Goal: Information Seeking & Learning: Learn about a topic

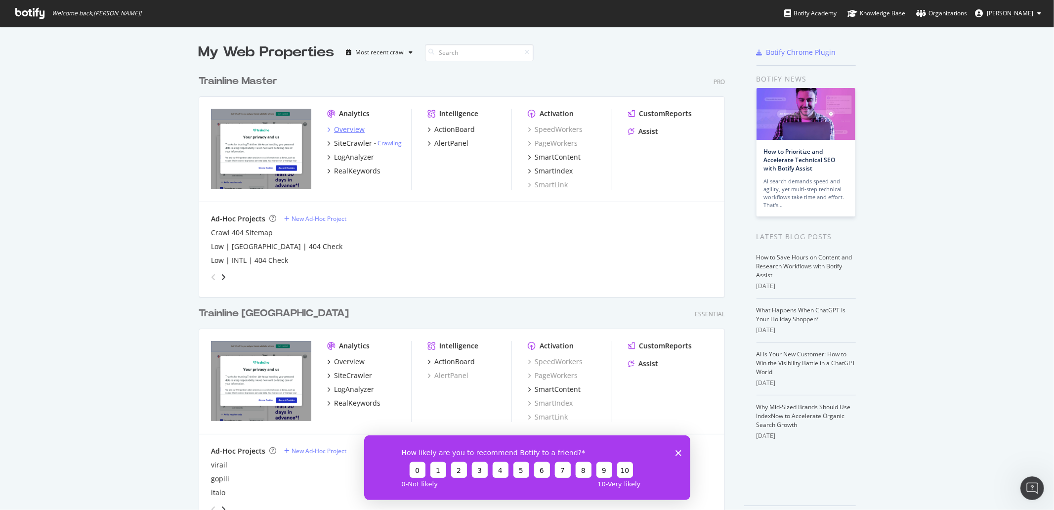
click at [352, 127] on div "Overview" at bounding box center [349, 130] width 31 height 10
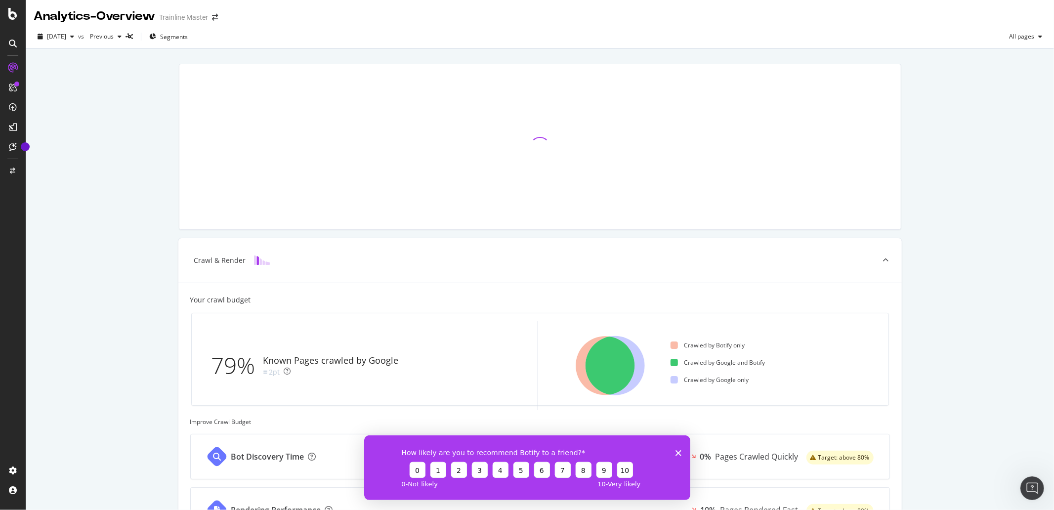
click at [679, 451] on polygon "Close survey" at bounding box center [678, 453] width 6 height 6
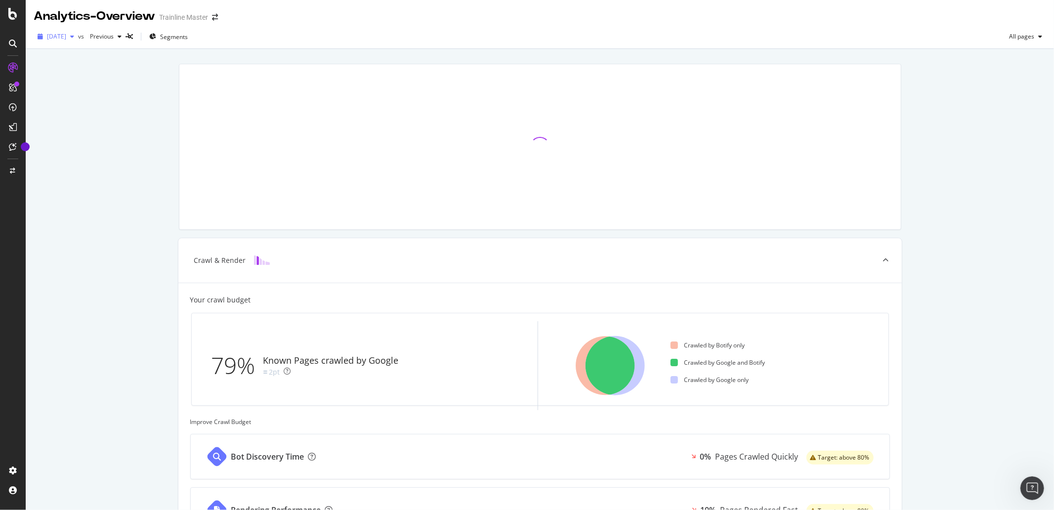
click at [66, 40] on span "[DATE]" at bounding box center [56, 36] width 19 height 8
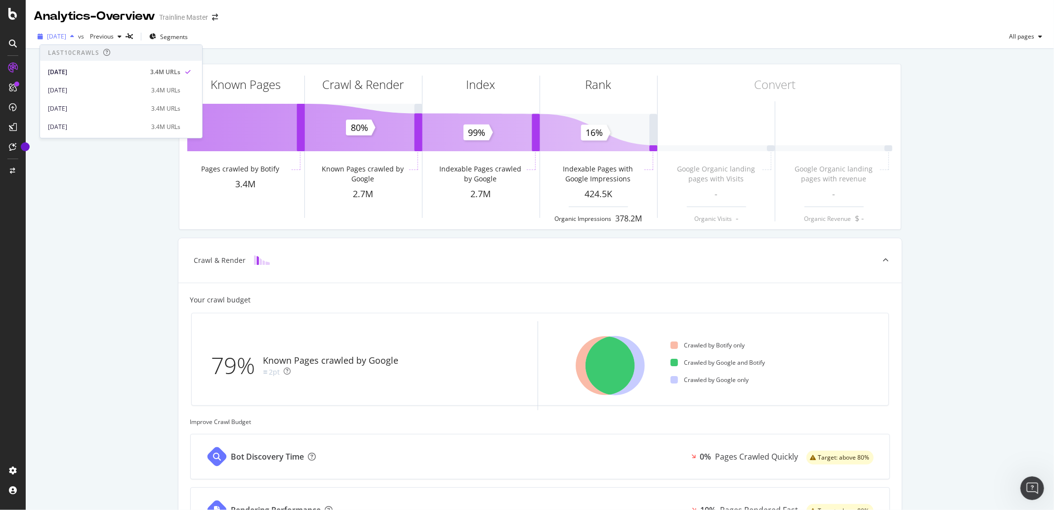
click at [66, 33] on span "[DATE]" at bounding box center [56, 36] width 19 height 8
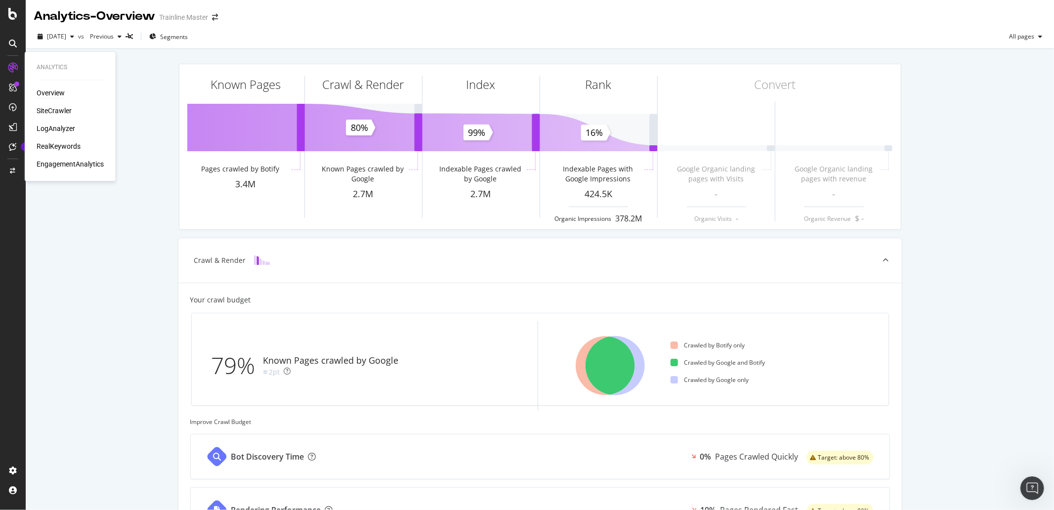
click at [63, 89] on div "Overview" at bounding box center [51, 93] width 28 height 10
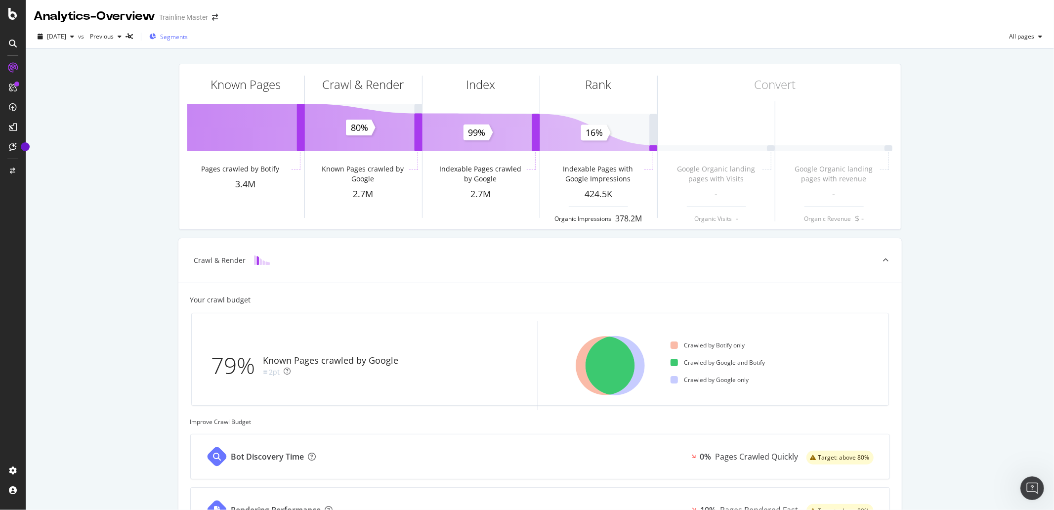
click at [156, 39] on icon "button" at bounding box center [152, 37] width 7 height 6
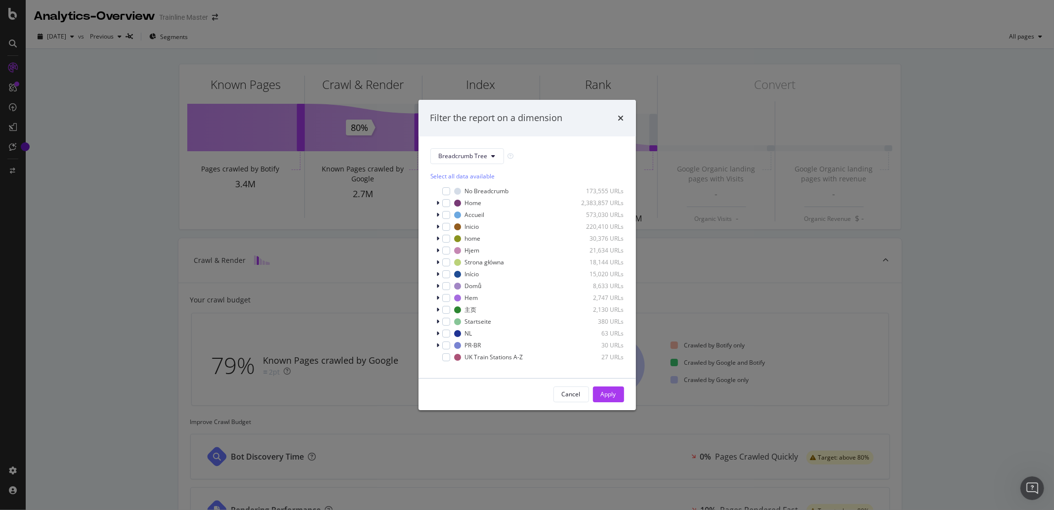
click at [117, 86] on div "Filter the report on a dimension Breadcrumb Tree Select all data available No B…" at bounding box center [527, 255] width 1054 height 510
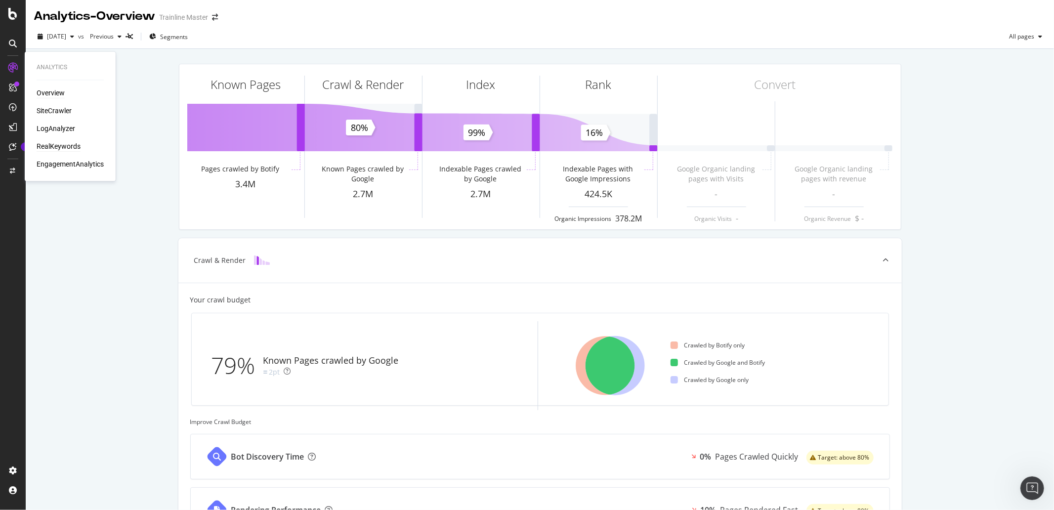
click at [61, 143] on div "RealKeywords" at bounding box center [59, 147] width 44 height 10
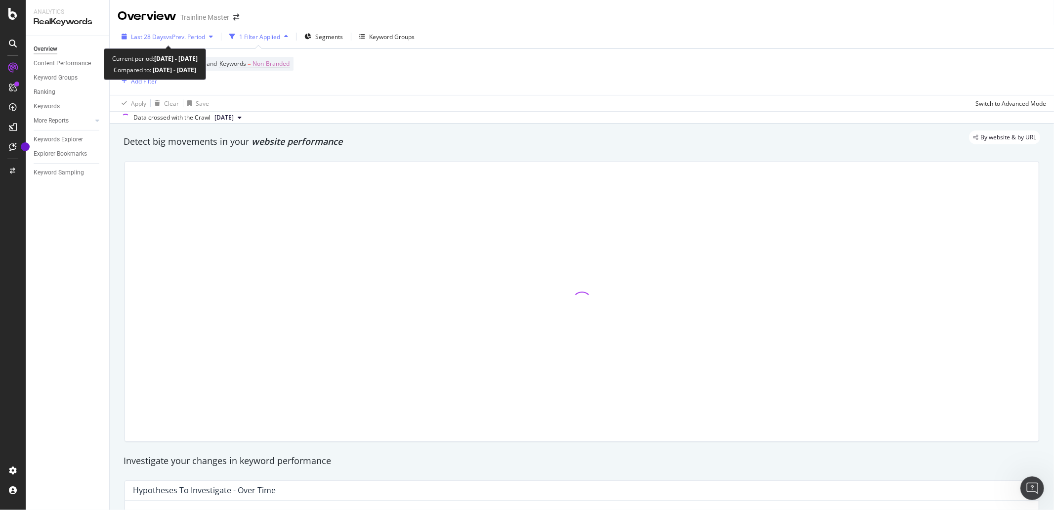
click at [200, 36] on span "vs Prev. Period" at bounding box center [185, 37] width 39 height 8
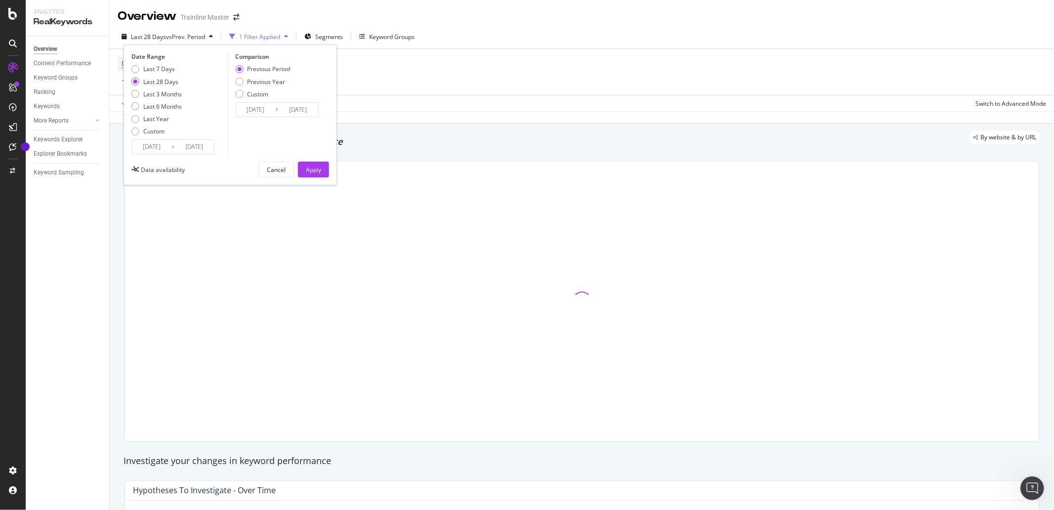
click at [161, 148] on input "[DATE]" at bounding box center [152, 147] width 40 height 14
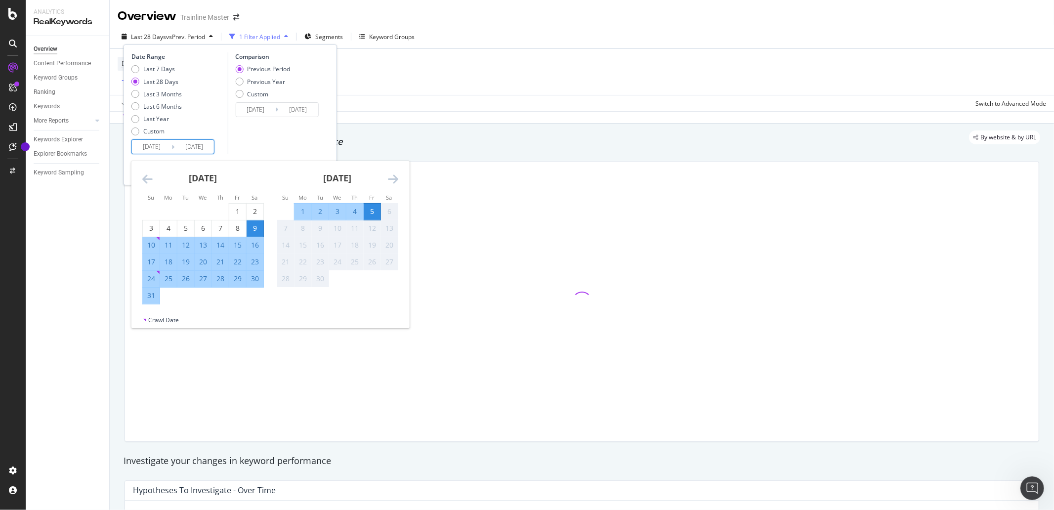
click at [166, 145] on input "[DATE]" at bounding box center [152, 147] width 40 height 14
type input "[DATE]"
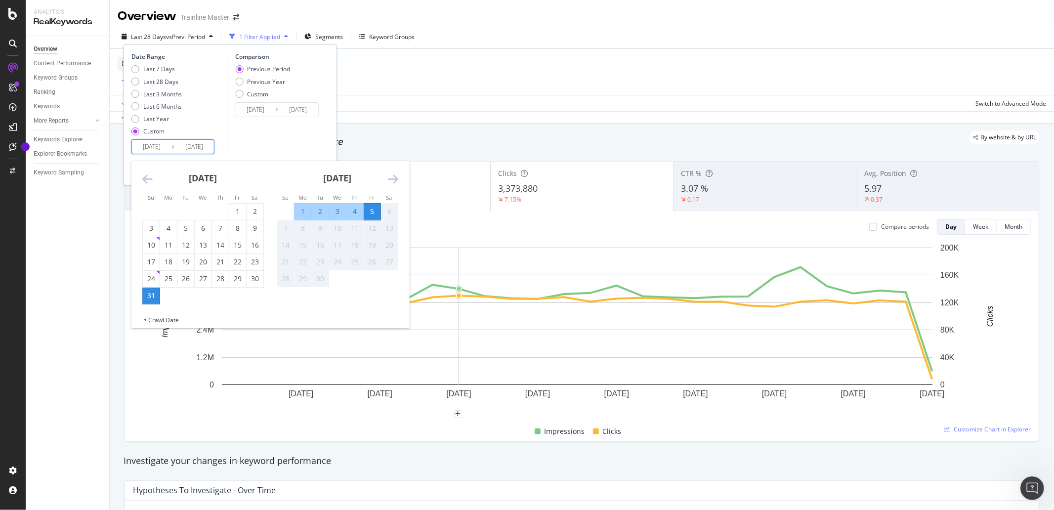
click at [208, 129] on div "Last 7 Days Last 28 Days Last 3 Months Last 6 Months Last Year Custom" at bounding box center [178, 102] width 94 height 75
type input "[DATE]"
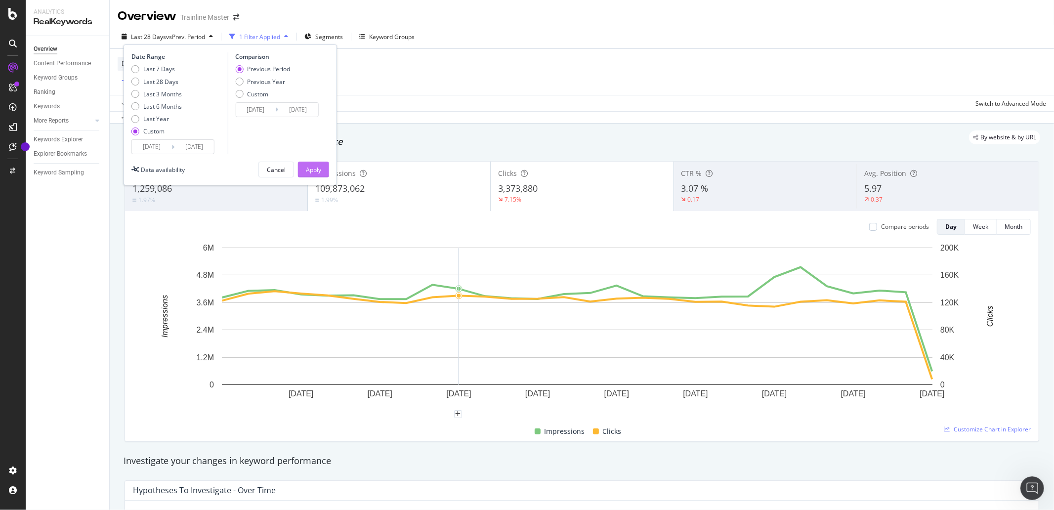
click at [320, 175] on div "Apply" at bounding box center [313, 169] width 15 height 15
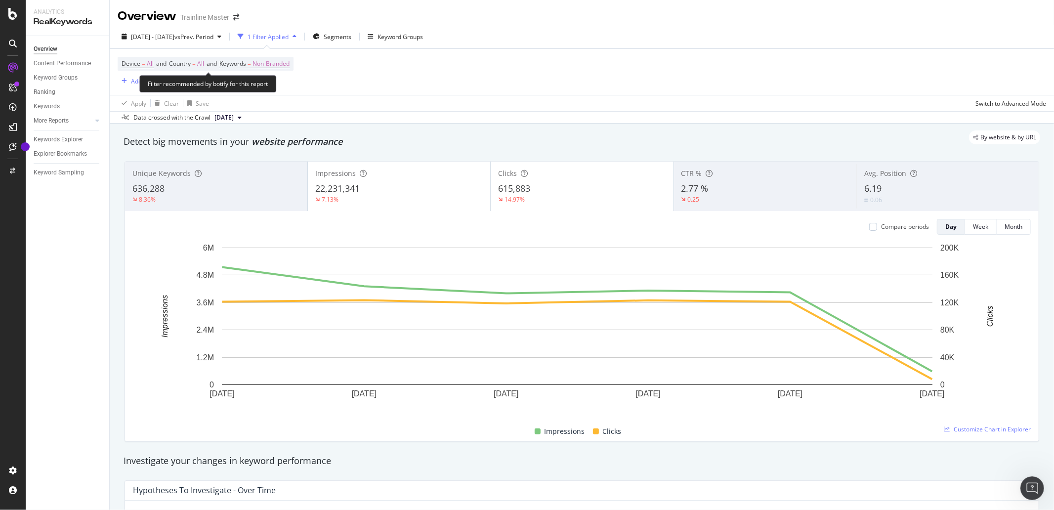
click at [189, 65] on span "Country" at bounding box center [180, 63] width 22 height 8
click at [189, 84] on icon at bounding box center [191, 87] width 7 height 6
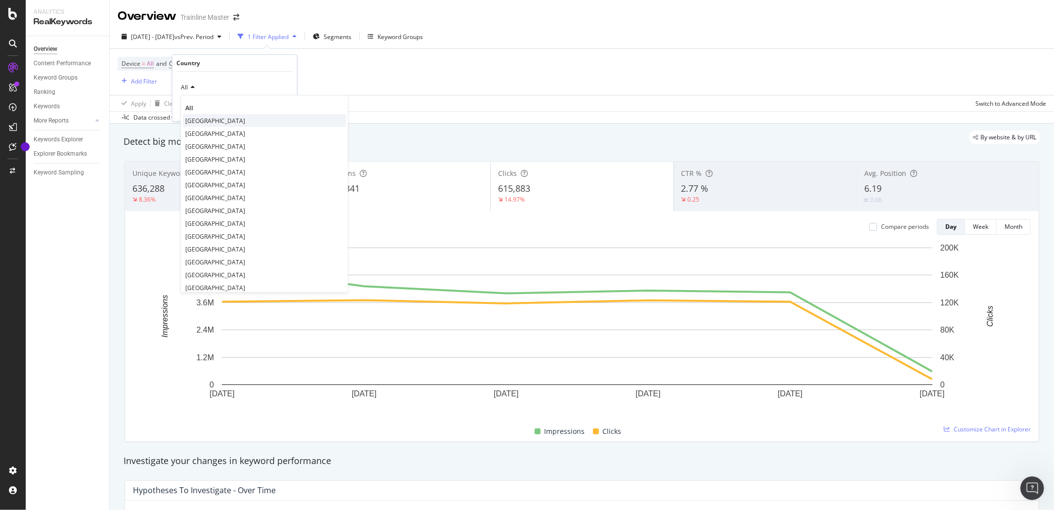
click at [204, 122] on span "[GEOGRAPHIC_DATA]" at bounding box center [215, 121] width 60 height 8
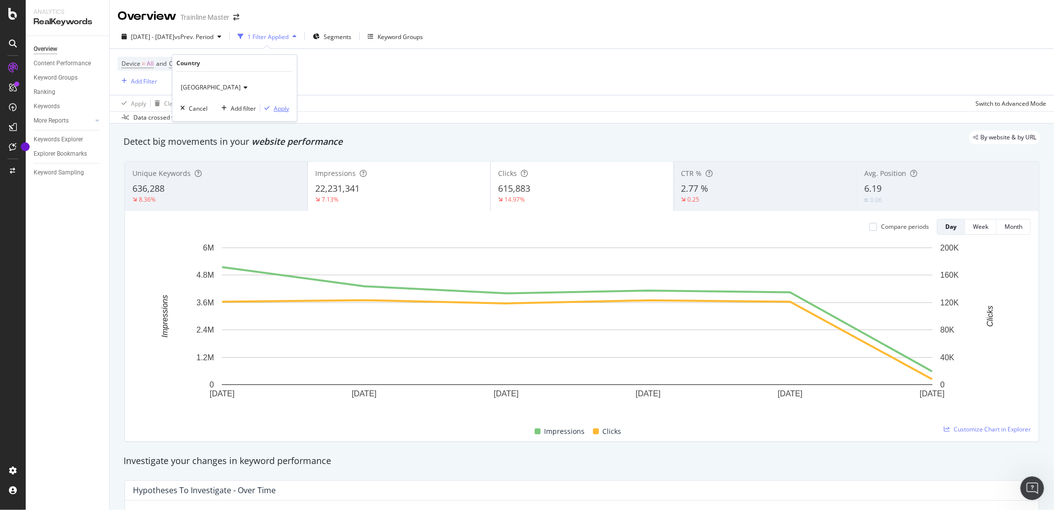
click at [277, 109] on div "Apply" at bounding box center [281, 108] width 15 height 8
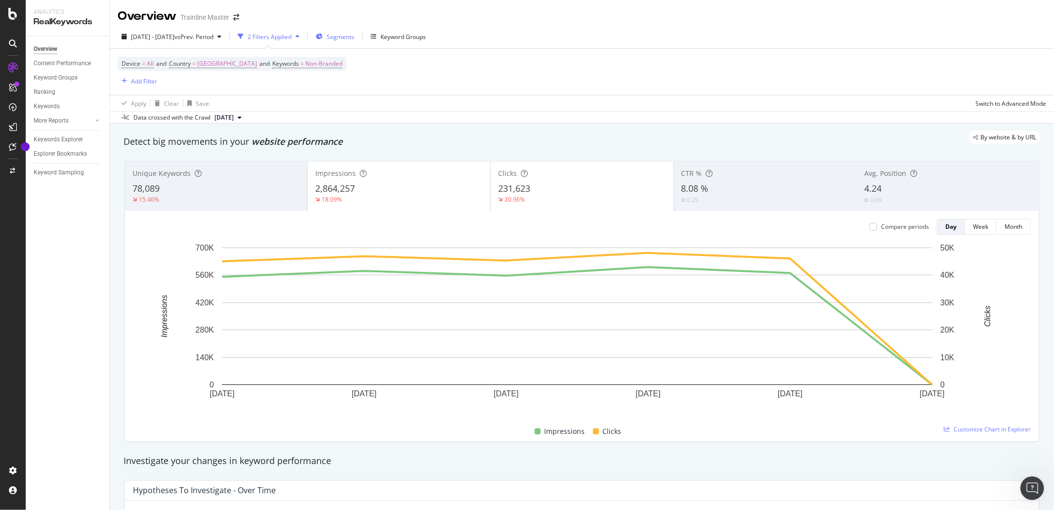
click at [354, 36] on span "Segments" at bounding box center [341, 37] width 28 height 8
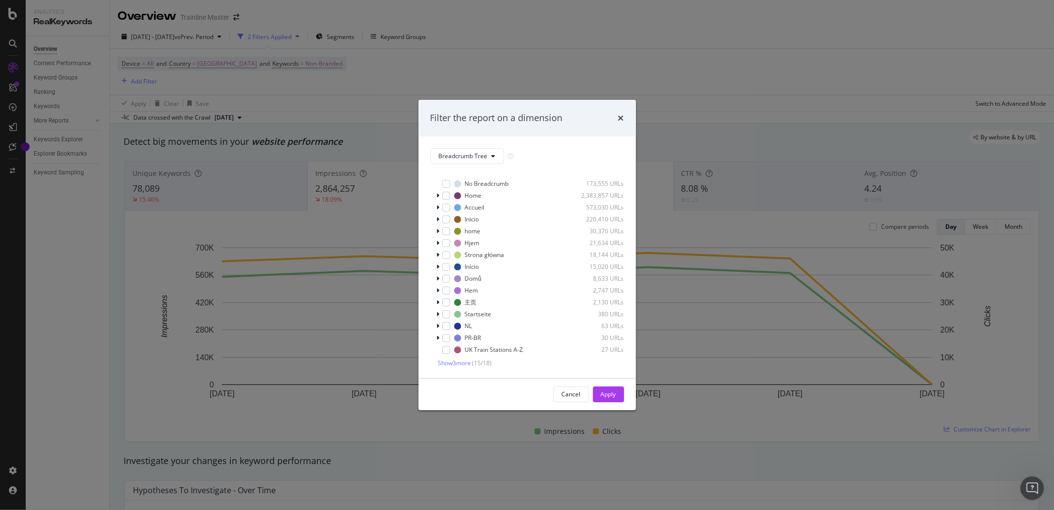
scroll to position [8, 0]
click at [386, 60] on div "Filter the report on a dimension Breadcrumb Tree Select all data available No B…" at bounding box center [527, 255] width 1054 height 510
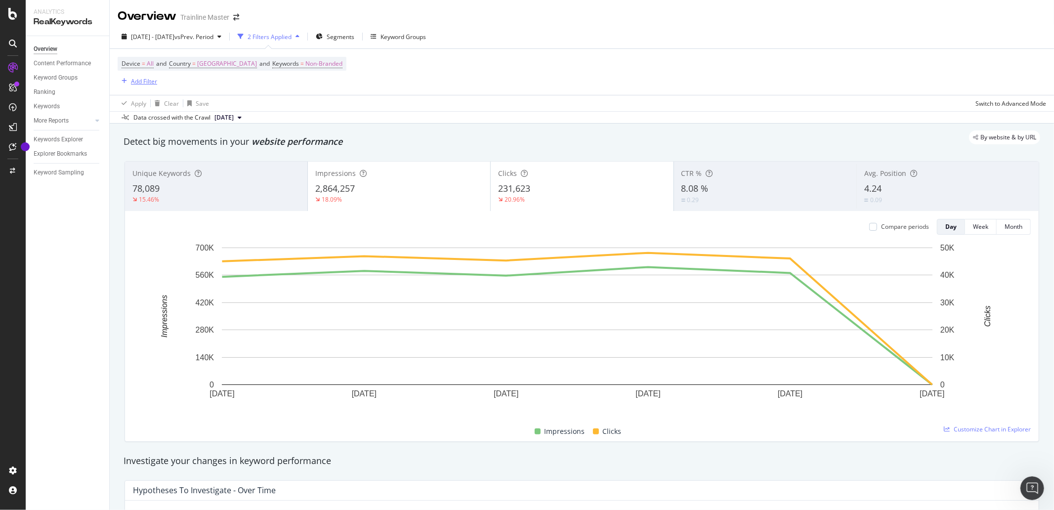
click at [139, 81] on div "Add Filter" at bounding box center [144, 81] width 26 height 8
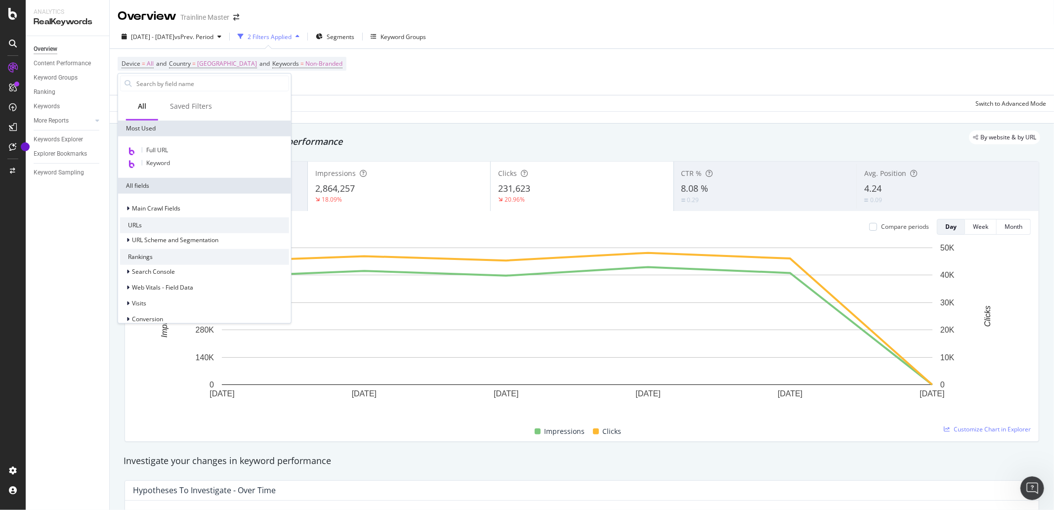
click at [362, 92] on div "Device = All and Country = [GEOGRAPHIC_DATA] and Keywords = Non-Branded Add Fil…" at bounding box center [582, 72] width 928 height 46
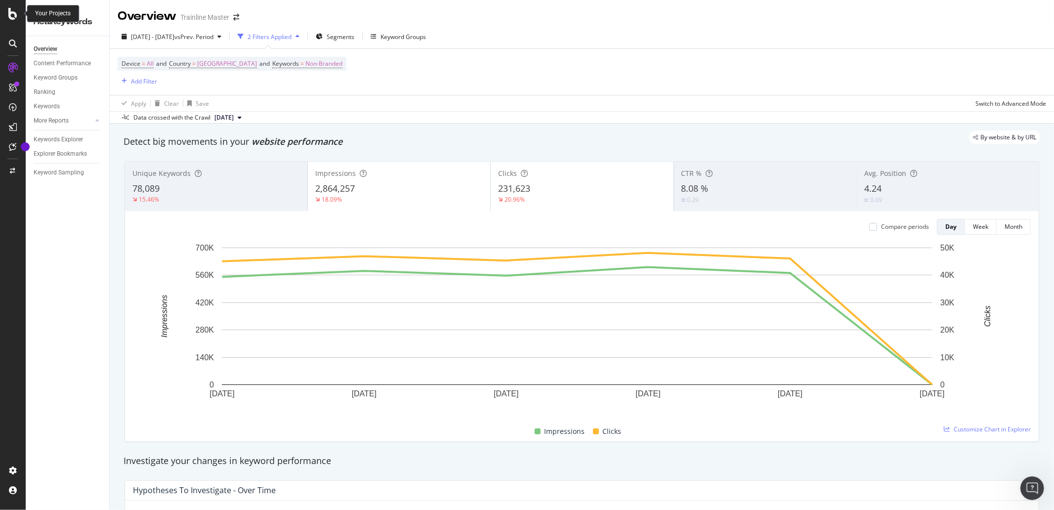
click at [12, 15] on icon at bounding box center [12, 14] width 9 height 12
